Goal: Information Seeking & Learning: Learn about a topic

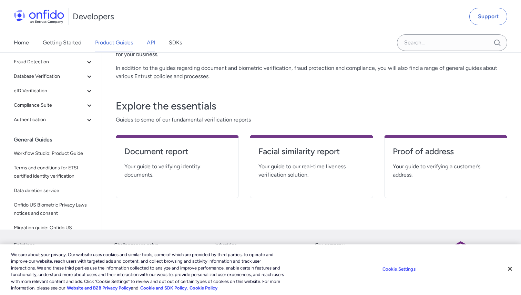
click at [152, 43] on link "API" at bounding box center [151, 42] width 8 height 19
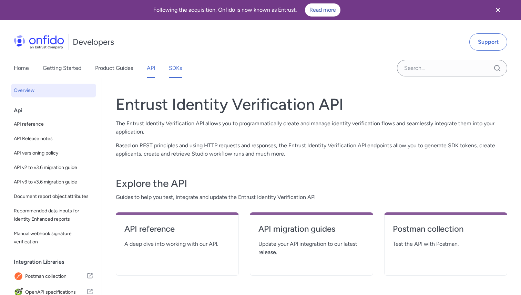
click at [180, 71] on link "SDKs" at bounding box center [175, 68] width 13 height 19
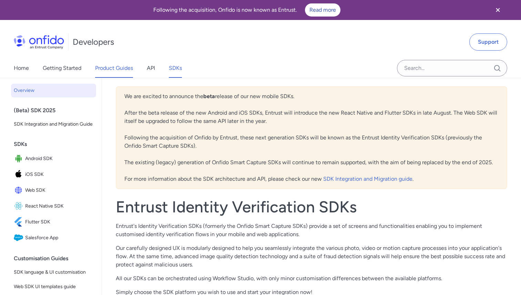
click at [123, 70] on link "Product Guides" at bounding box center [114, 68] width 38 height 19
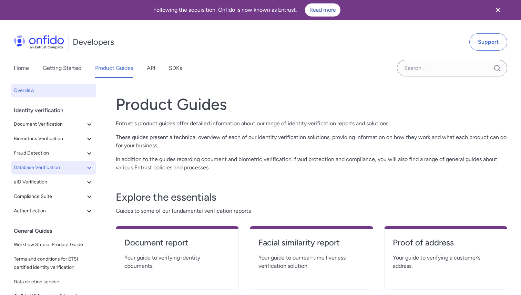
click at [88, 165] on icon at bounding box center [89, 168] width 8 height 8
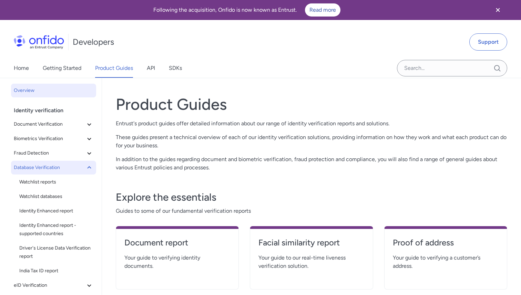
click at [88, 165] on icon at bounding box center [89, 168] width 8 height 8
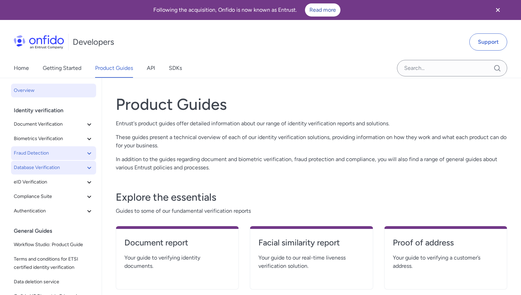
click at [89, 148] on button "Fraud Detection" at bounding box center [53, 154] width 85 height 14
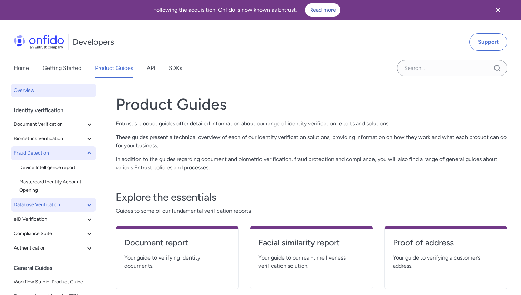
click at [89, 148] on button "Fraud Detection" at bounding box center [53, 154] width 85 height 14
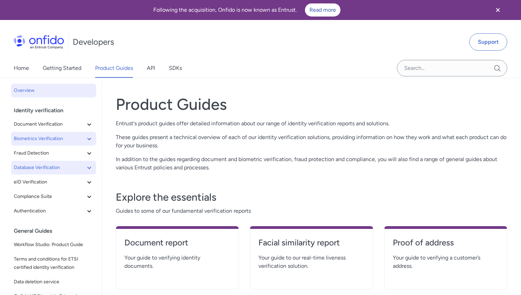
click at [86, 138] on icon at bounding box center [89, 139] width 8 height 8
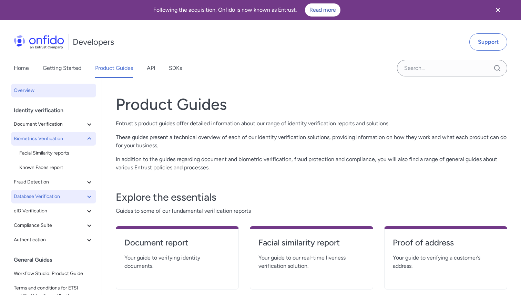
click at [86, 138] on icon at bounding box center [89, 139] width 8 height 8
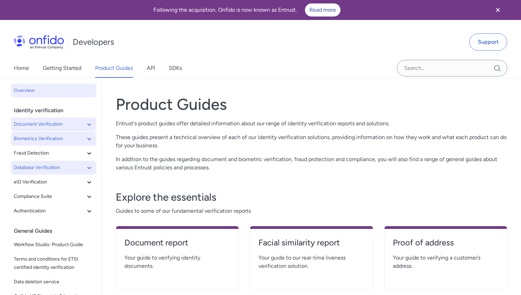
click at [86, 123] on icon at bounding box center [89, 124] width 8 height 8
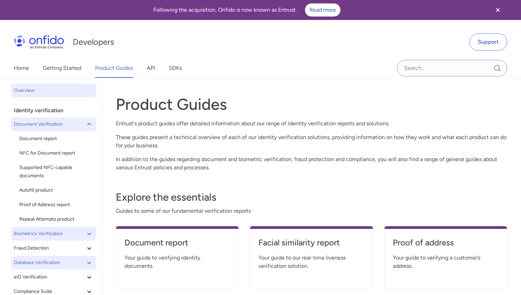
click at [86, 123] on icon at bounding box center [89, 124] width 8 height 8
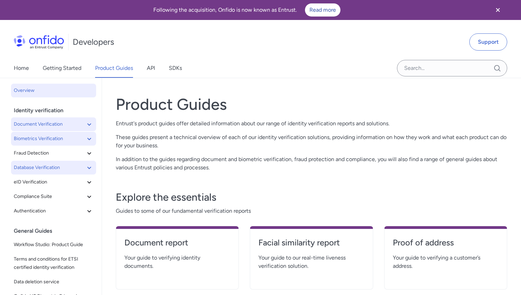
click at [85, 140] on icon at bounding box center [89, 139] width 8 height 8
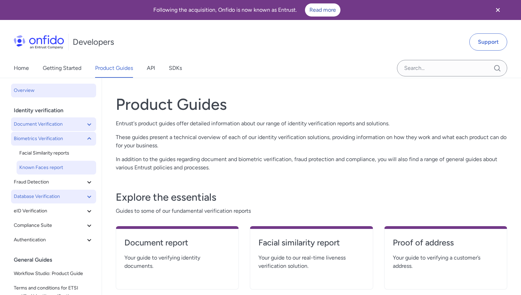
click at [85, 161] on link "Known Faces report" at bounding box center [57, 168] width 80 height 14
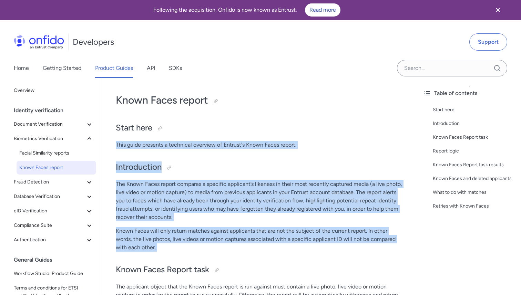
drag, startPoint x: 268, startPoint y: 136, endPoint x: 284, endPoint y: 263, distance: 127.9
drag, startPoint x: 284, startPoint y: 263, endPoint x: 301, endPoint y: 110, distance: 153.9
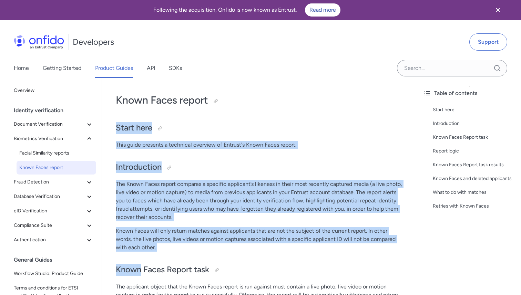
click at [268, 143] on p "This guide presents a technical overview of Entrust's Known Faces report." at bounding box center [260, 145] width 288 height 8
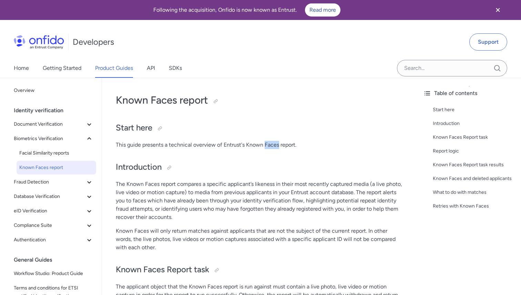
click at [268, 143] on p "This guide presents a technical overview of Entrust's Known Faces report." at bounding box center [260, 145] width 288 height 8
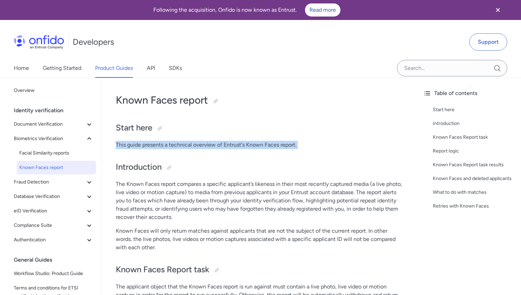
click at [268, 143] on p "This guide presents a technical overview of Entrust's Known Faces report." at bounding box center [260, 145] width 288 height 8
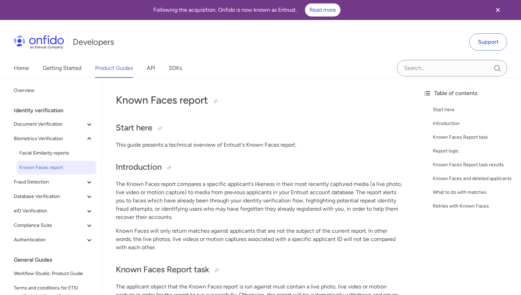
click at [252, 144] on p "This guide presents a technical overview of Entrust's Known Faces report." at bounding box center [260, 145] width 288 height 8
